Goal: Task Accomplishment & Management: Complete application form

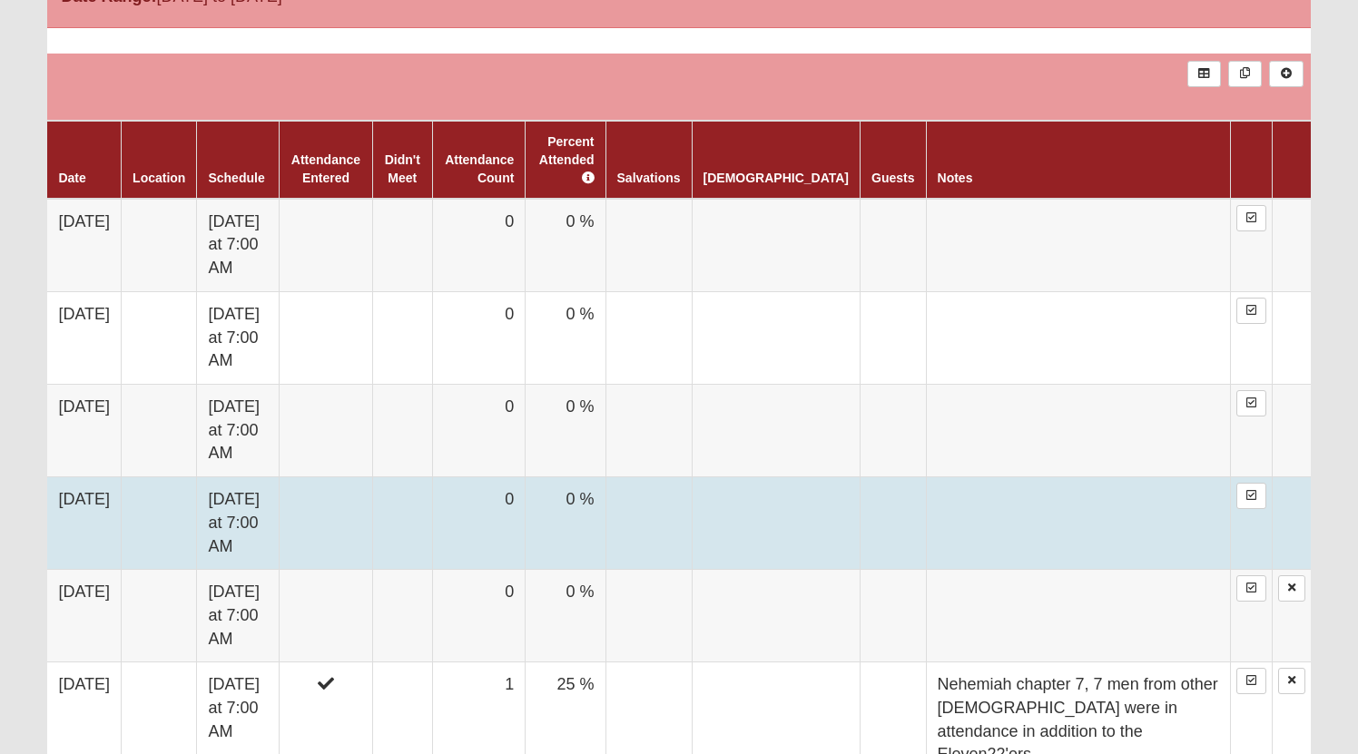
scroll to position [1043, 0]
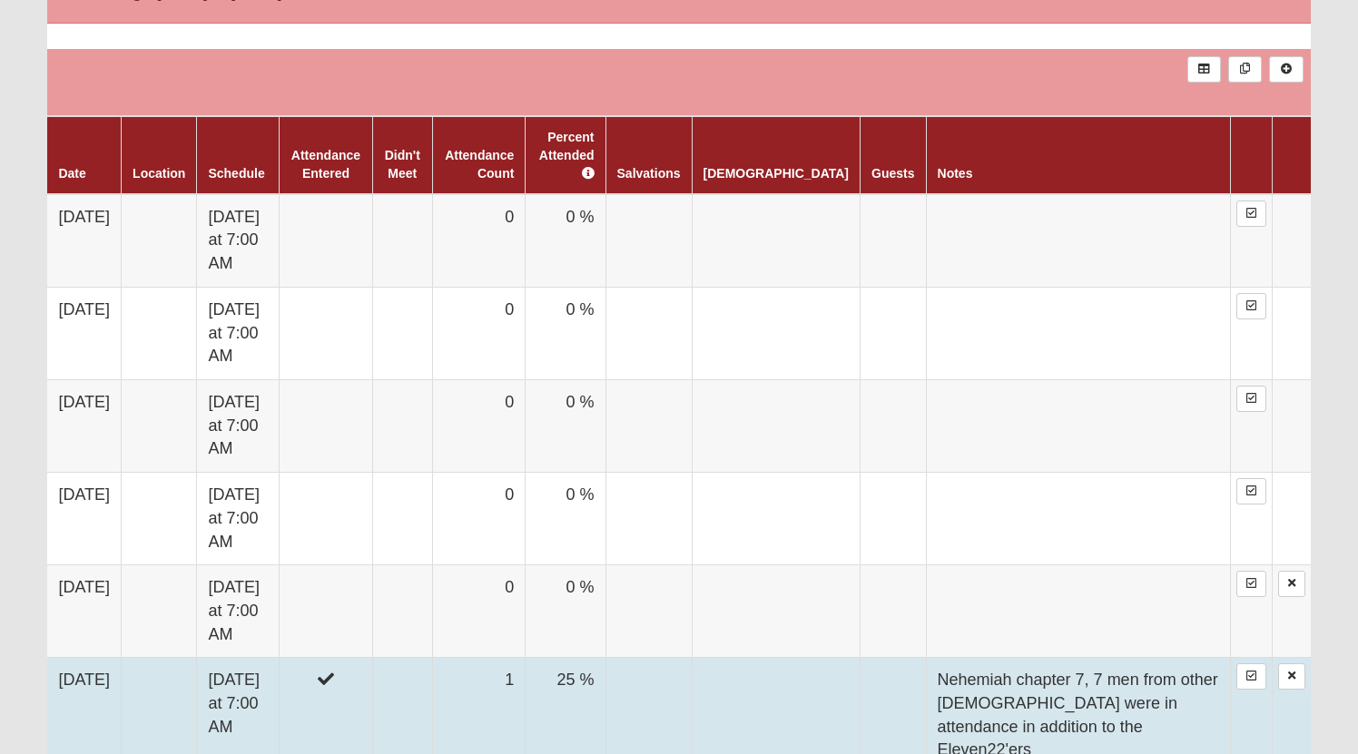
click at [1029, 658] on td "Nehemiah chapter 7, 7 men from other [DEMOGRAPHIC_DATA] were in attendance in a…" at bounding box center [1078, 716] width 304 height 116
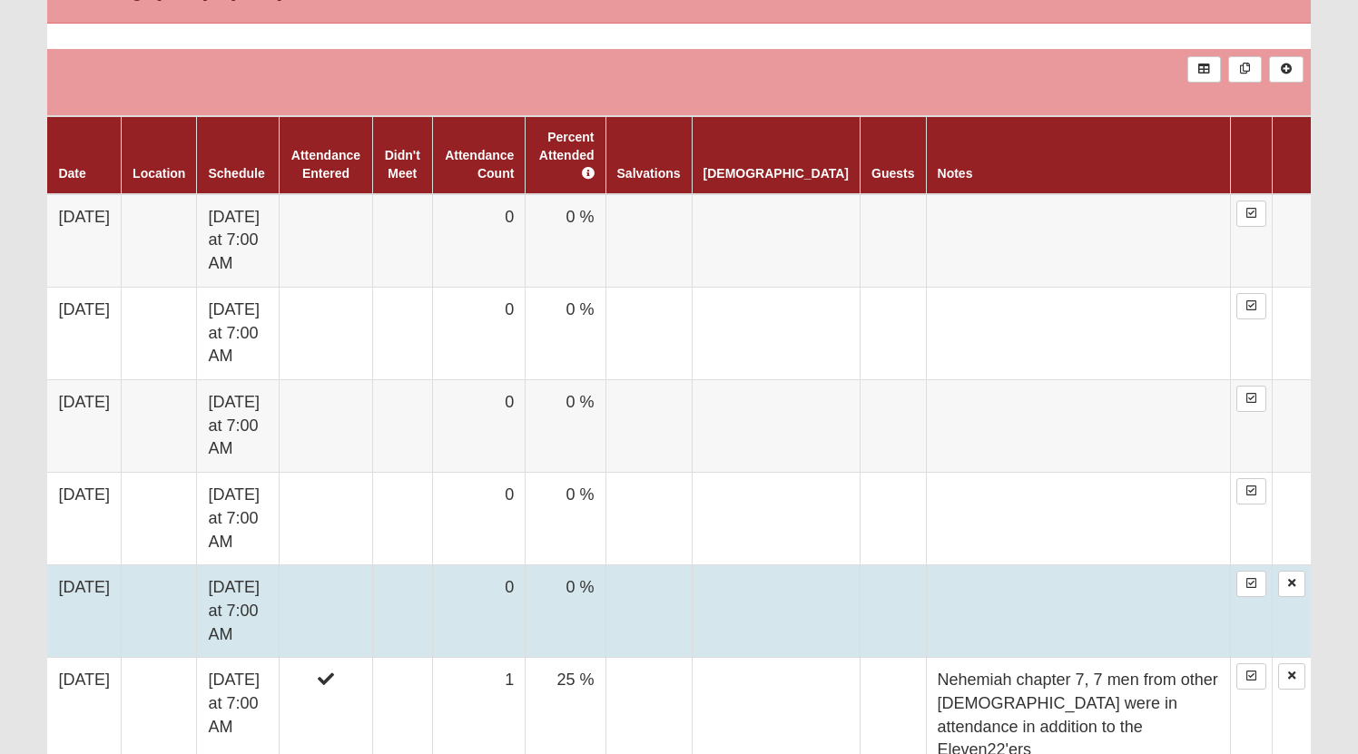
click at [496, 565] on td "0" at bounding box center [478, 611] width 93 height 93
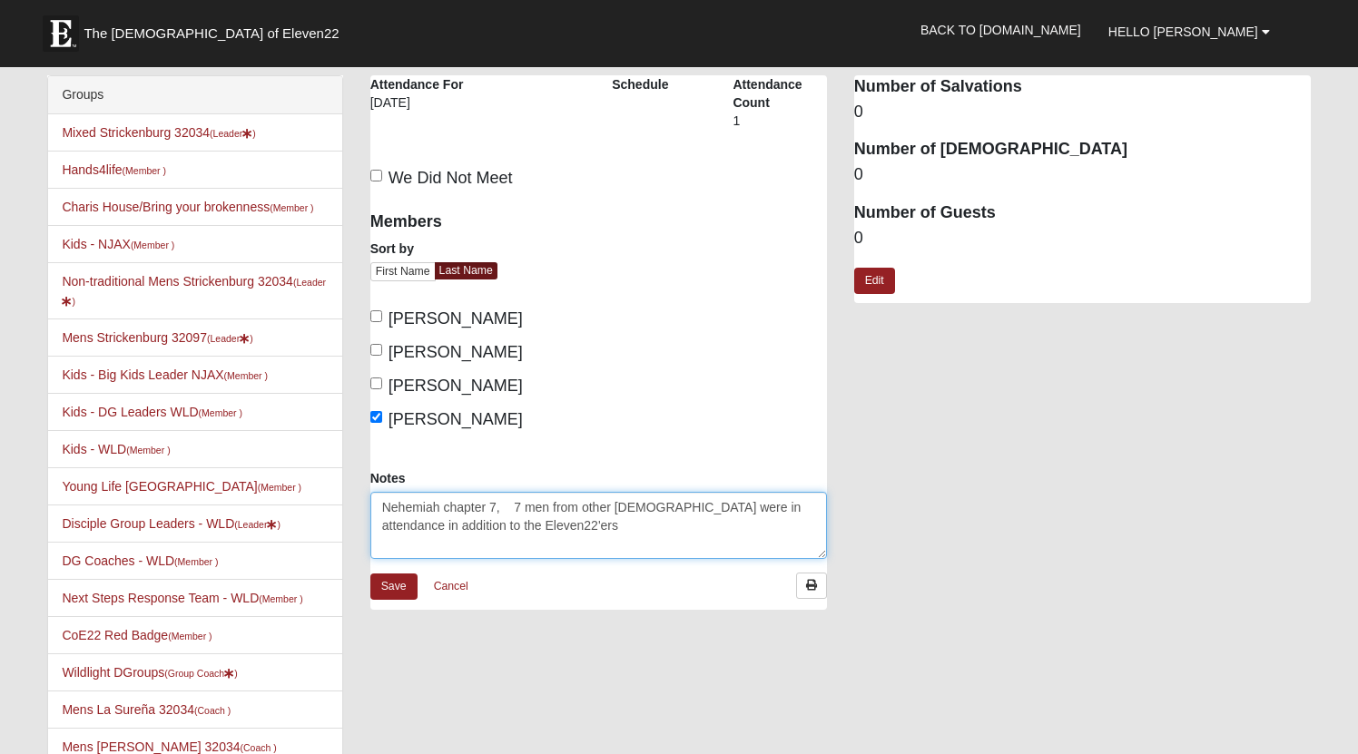
drag, startPoint x: 381, startPoint y: 515, endPoint x: 535, endPoint y: 544, distance: 157.0
click at [535, 544] on textarea "Nehemiah chapter 7, 7 men from other [DEMOGRAPHIC_DATA] were in attendance in a…" at bounding box center [598, 525] width 456 height 67
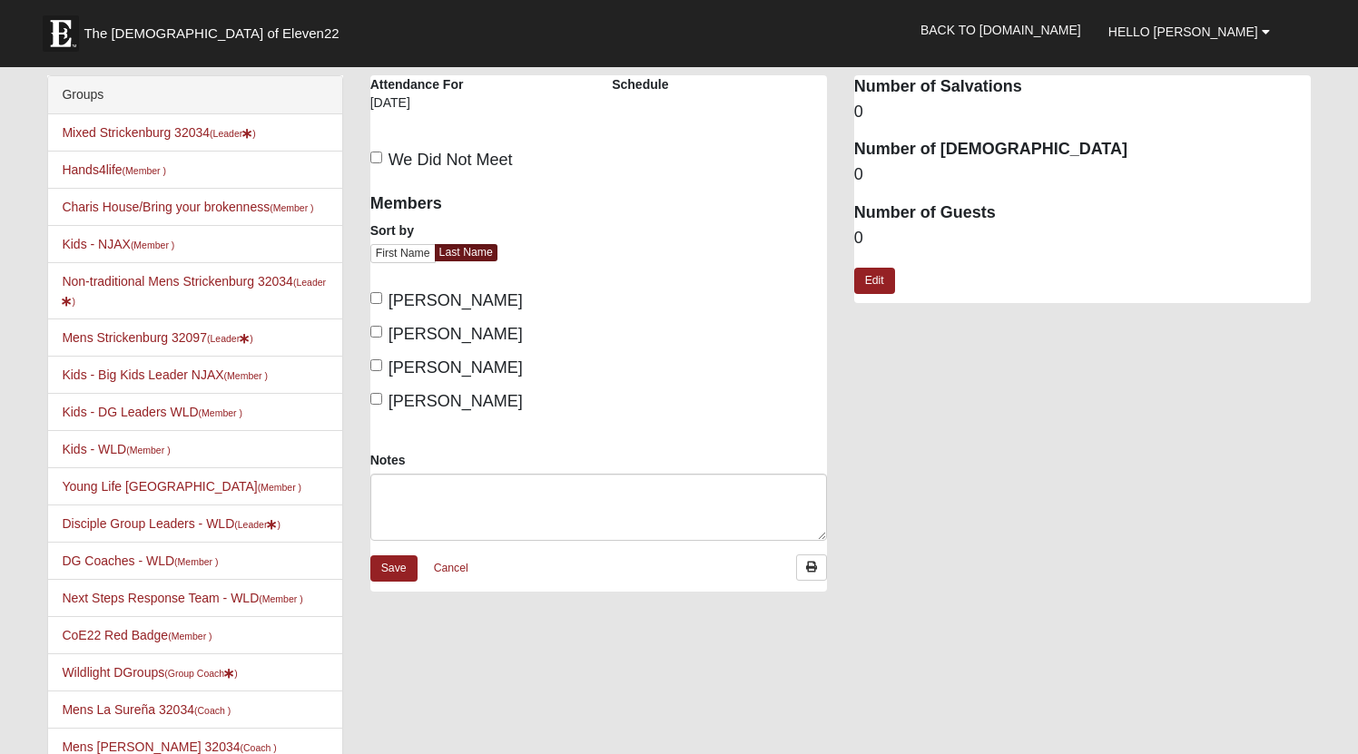
click at [381, 334] on label "Elrod, David" at bounding box center [446, 334] width 152 height 25
click at [381, 334] on input "Elrod, David" at bounding box center [376, 332] width 12 height 12
checkbox input "true"
click at [381, 397] on label "Strickenburg, Mark" at bounding box center [446, 401] width 152 height 25
click at [381, 397] on input "Strickenburg, Mark" at bounding box center [376, 399] width 12 height 12
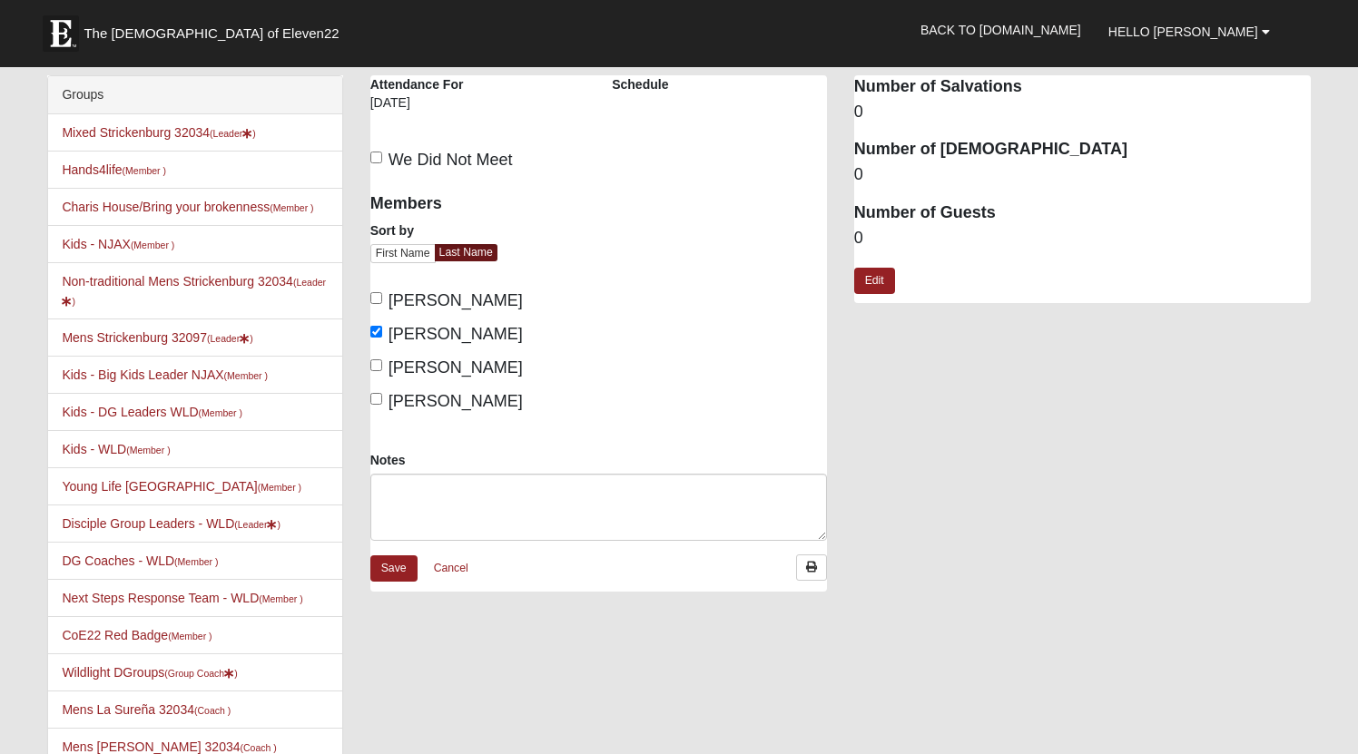
checkbox input "true"
click at [404, 483] on textarea "Notes" at bounding box center [598, 507] width 456 height 67
paste textarea "Nehemiah chapter 7, 7 men from other [DEMOGRAPHIC_DATA] were in attendance in a…"
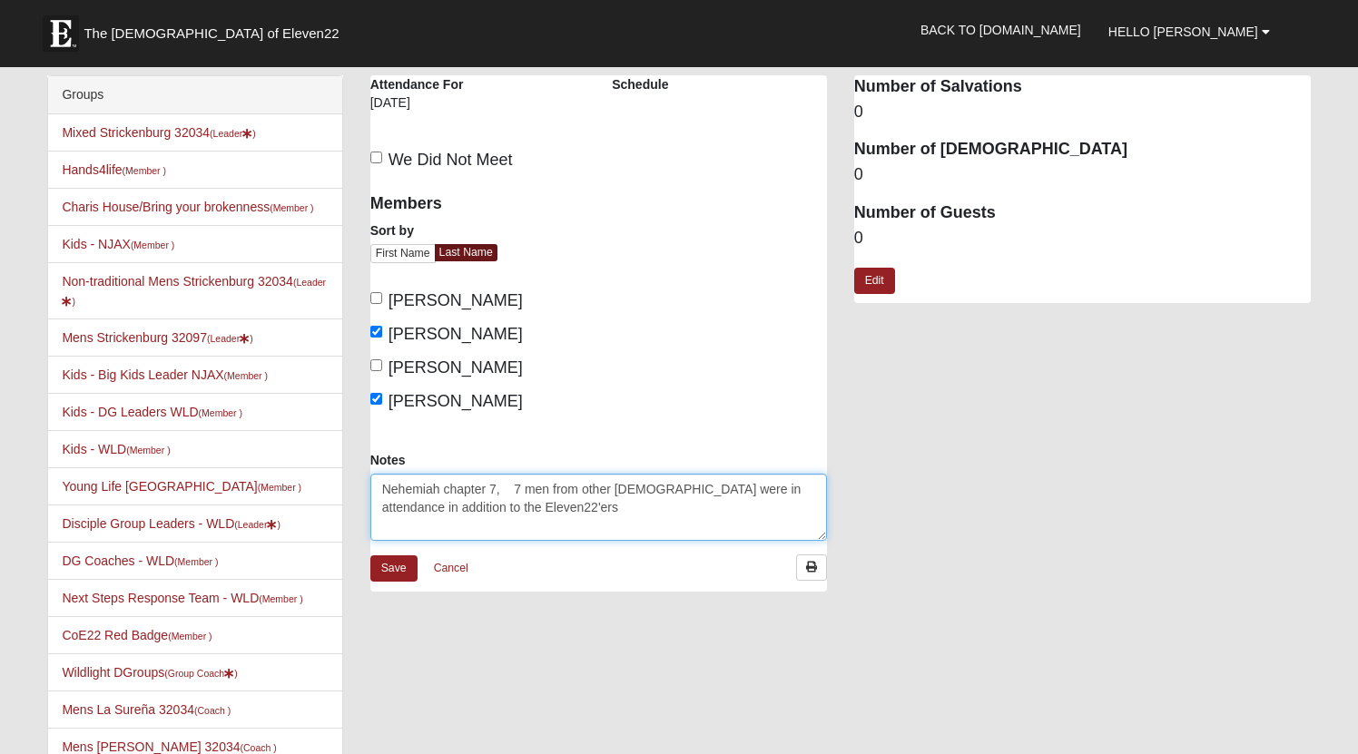
click at [496, 491] on textarea "Nehemiah chapter 7, 7 men from other [DEMOGRAPHIC_DATA] were in attendance in a…" at bounding box center [598, 507] width 456 height 67
click at [572, 512] on textarea "Nehemiah chapter 8, 7 men from other [DEMOGRAPHIC_DATA] were in attendance in a…" at bounding box center [598, 507] width 456 height 67
type textarea "Nehemiah chapter 8, 7 men from other [DEMOGRAPHIC_DATA] were in attendance in a…"
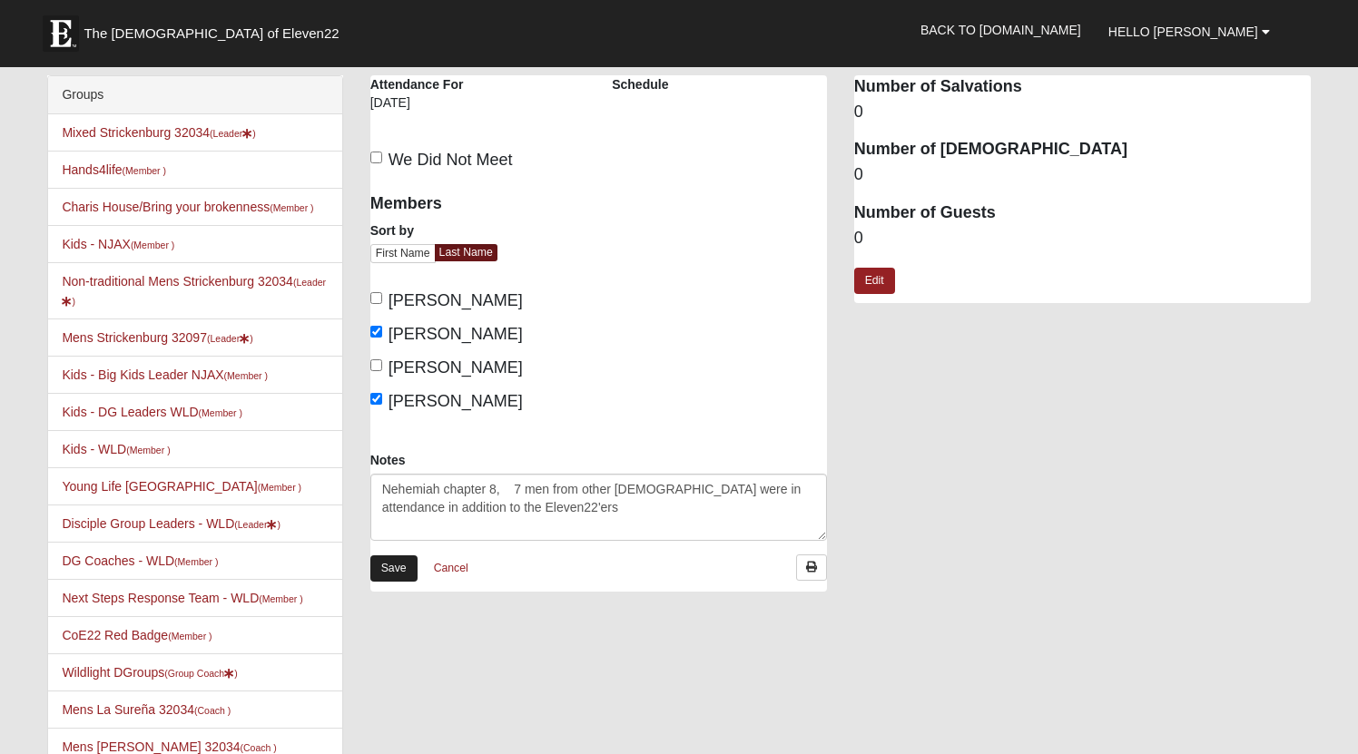
drag, startPoint x: 572, startPoint y: 512, endPoint x: 406, endPoint y: 573, distance: 176.9
click at [406, 573] on link "Save" at bounding box center [393, 568] width 47 height 26
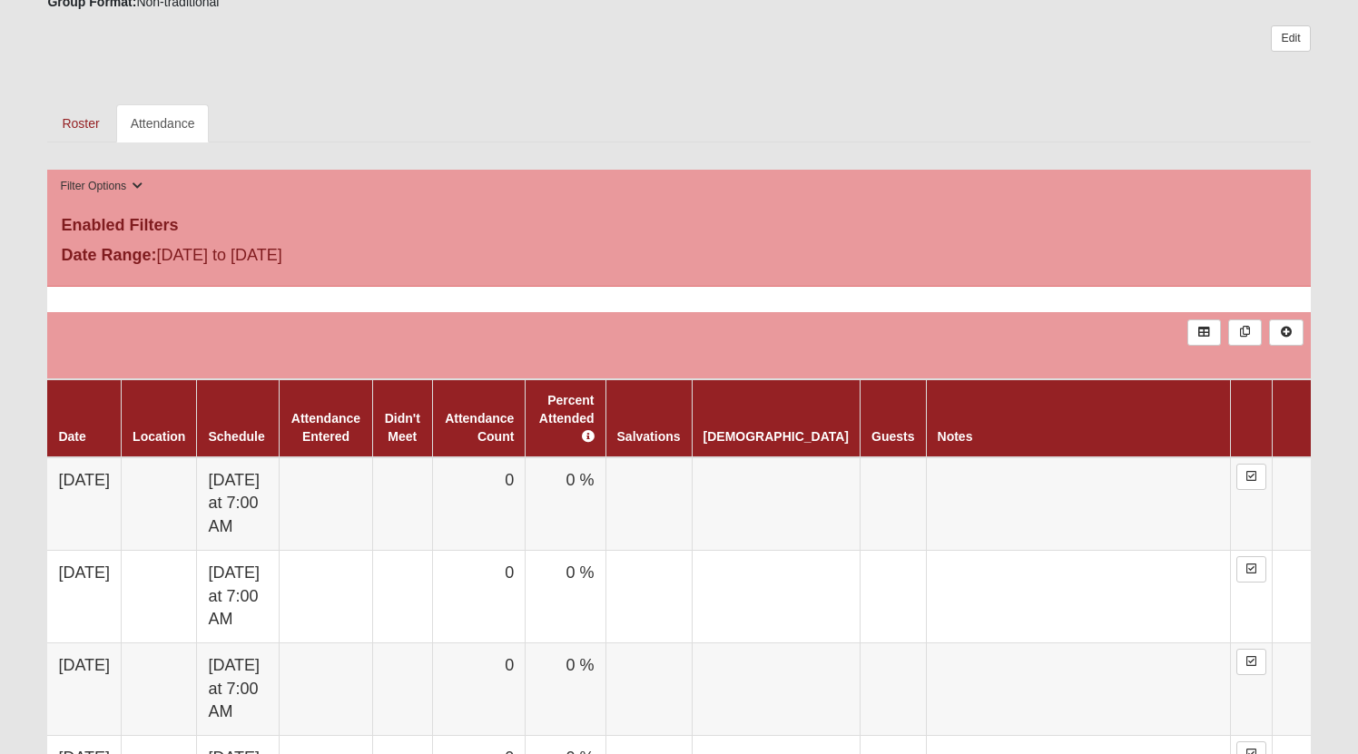
scroll to position [771, 0]
